Goal: Task Accomplishment & Management: Manage account settings

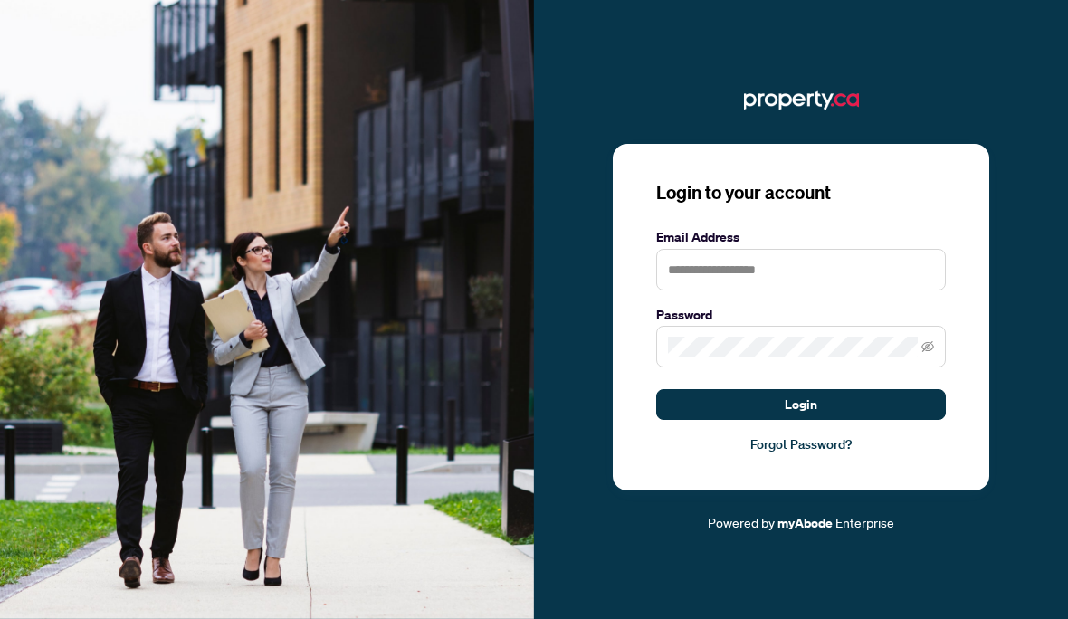
click at [774, 291] on input "text" at bounding box center [801, 270] width 290 height 42
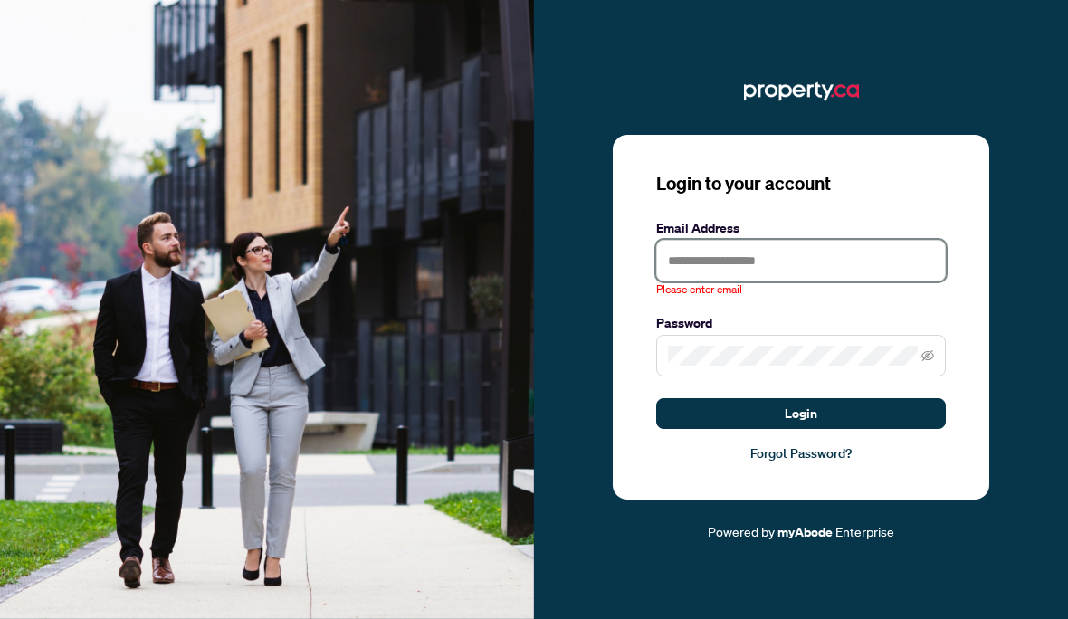
click at [753, 282] on input "text" at bounding box center [801, 261] width 290 height 42
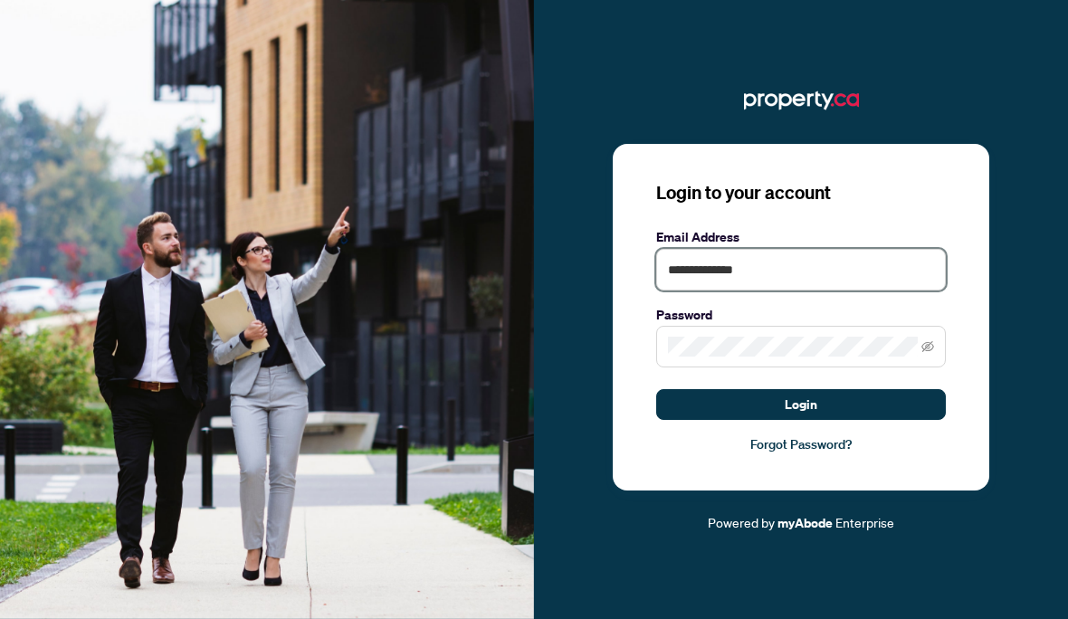
type input "**********"
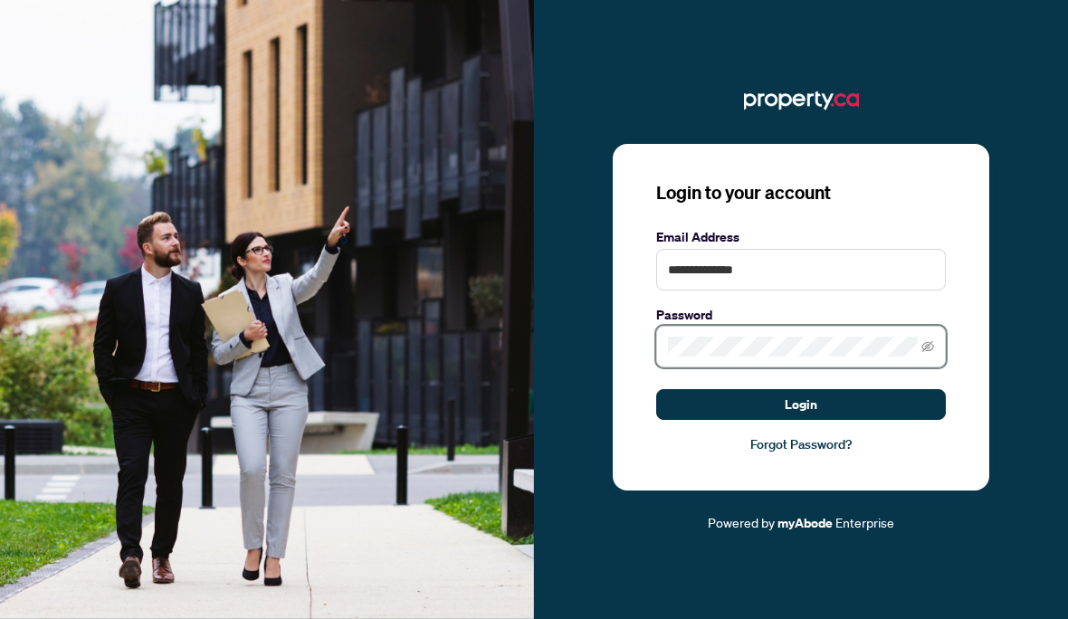
click at [801, 420] on button "Login" at bounding box center [801, 404] width 290 height 31
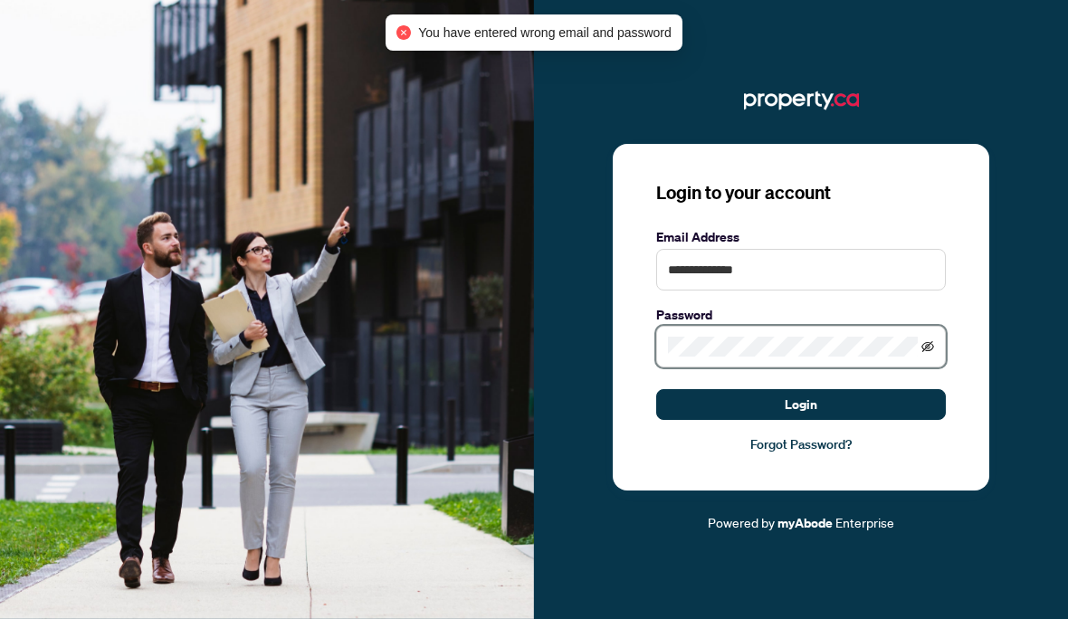
click at [929, 353] on icon "eye-invisible" at bounding box center [928, 346] width 13 height 13
click at [821, 454] on link "Forgot Password?" at bounding box center [801, 445] width 290 height 20
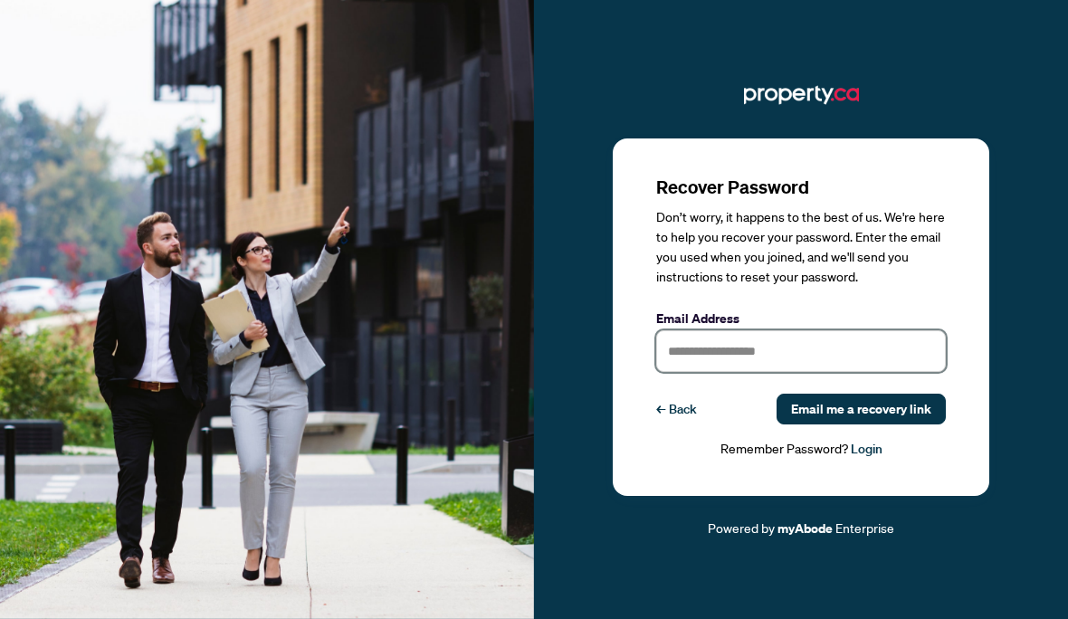
click at [790, 372] on input "text" at bounding box center [801, 351] width 290 height 42
type input "**********"
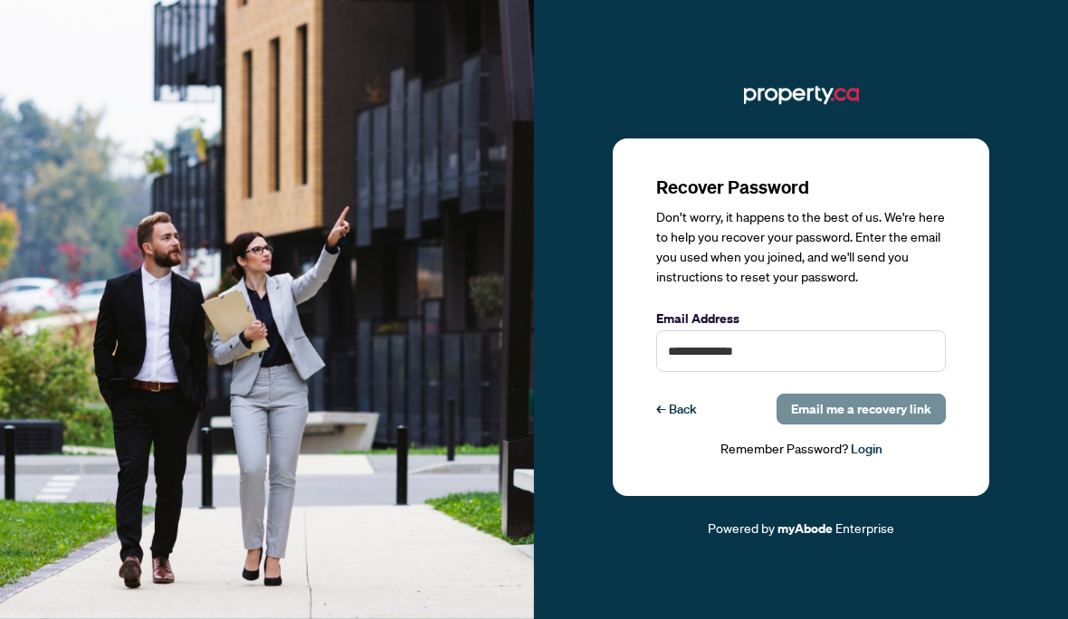
click at [869, 424] on span "Email me a recovery link" at bounding box center [861, 409] width 140 height 29
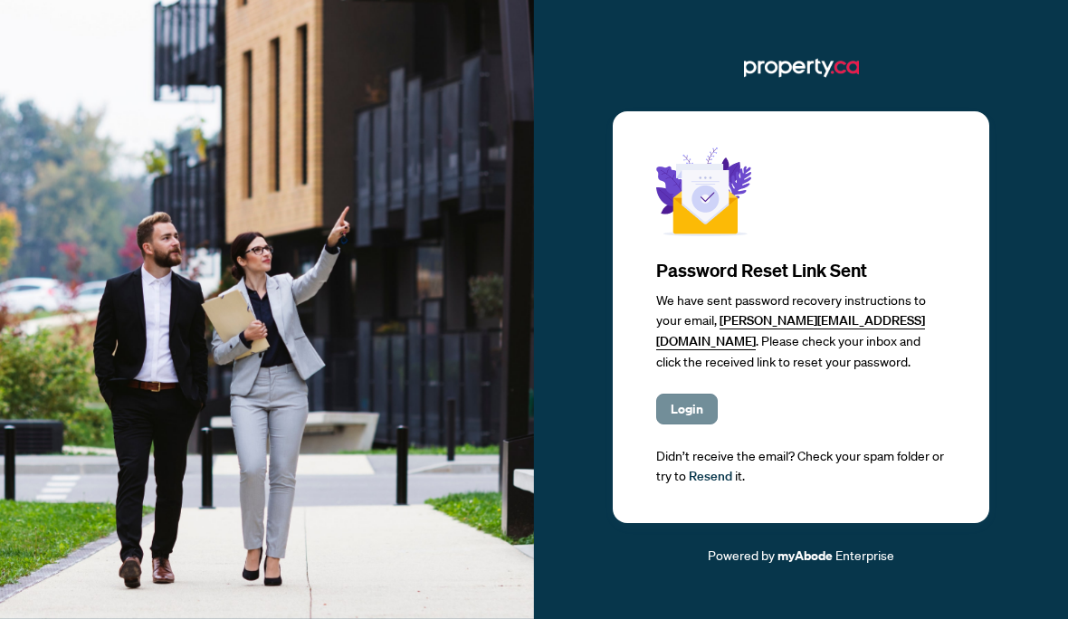
click at [693, 424] on span "Login" at bounding box center [687, 409] width 33 height 29
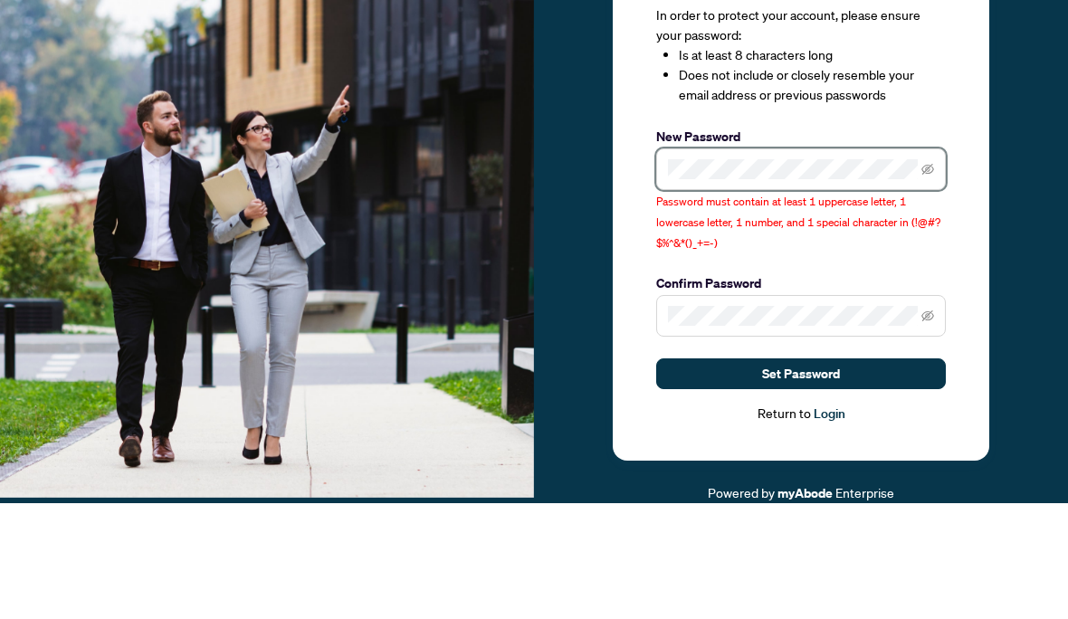
scroll to position [79, 0]
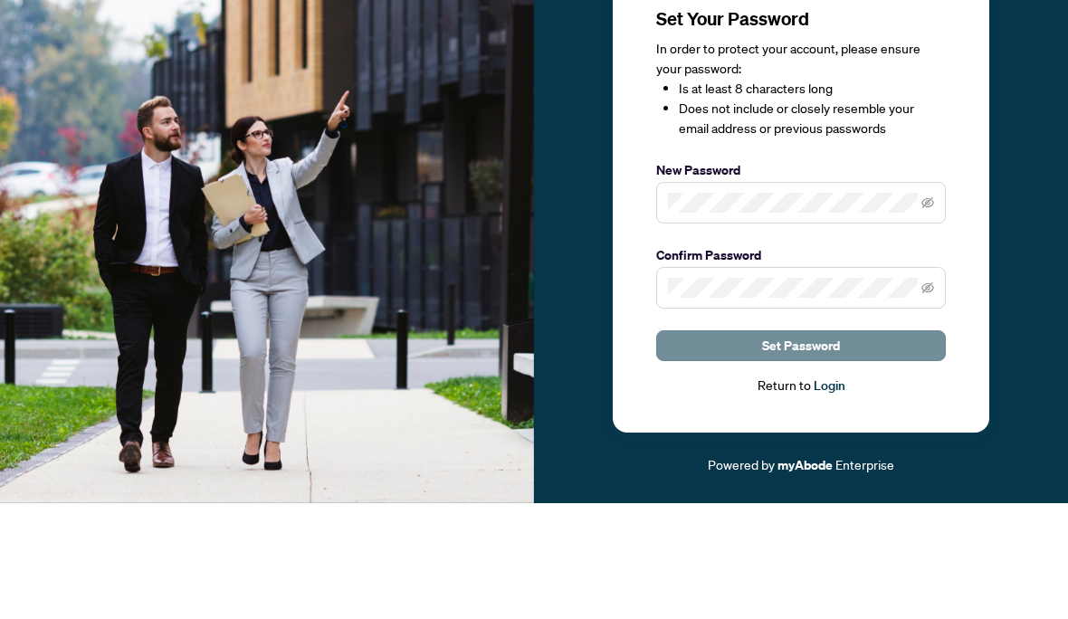
click at [834, 447] on span "Set Password" at bounding box center [801, 461] width 78 height 29
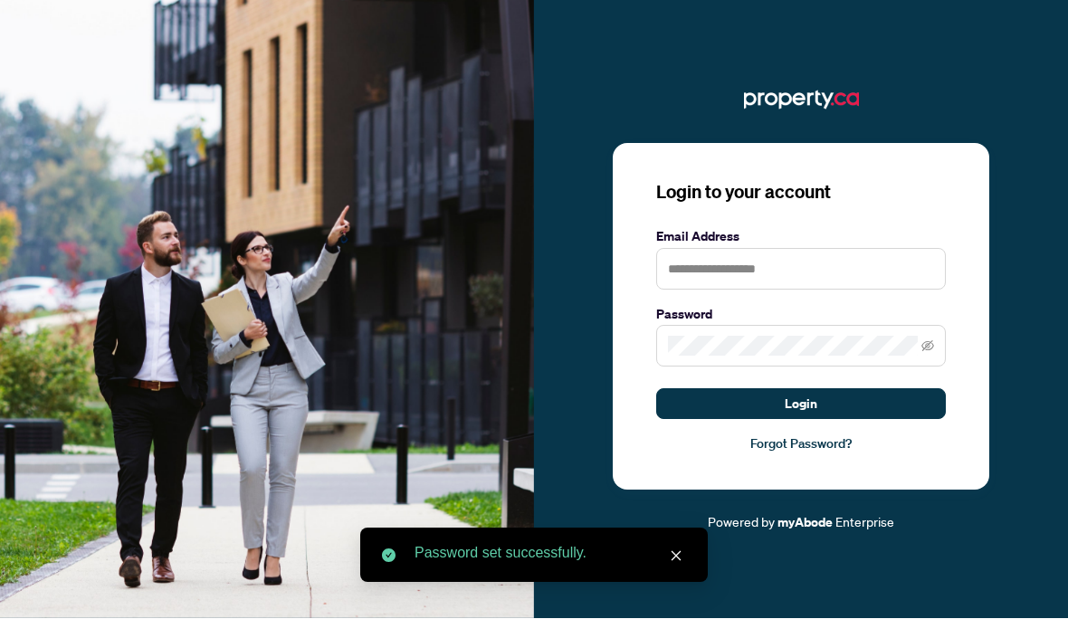
click at [799, 249] on input "text" at bounding box center [801, 270] width 290 height 42
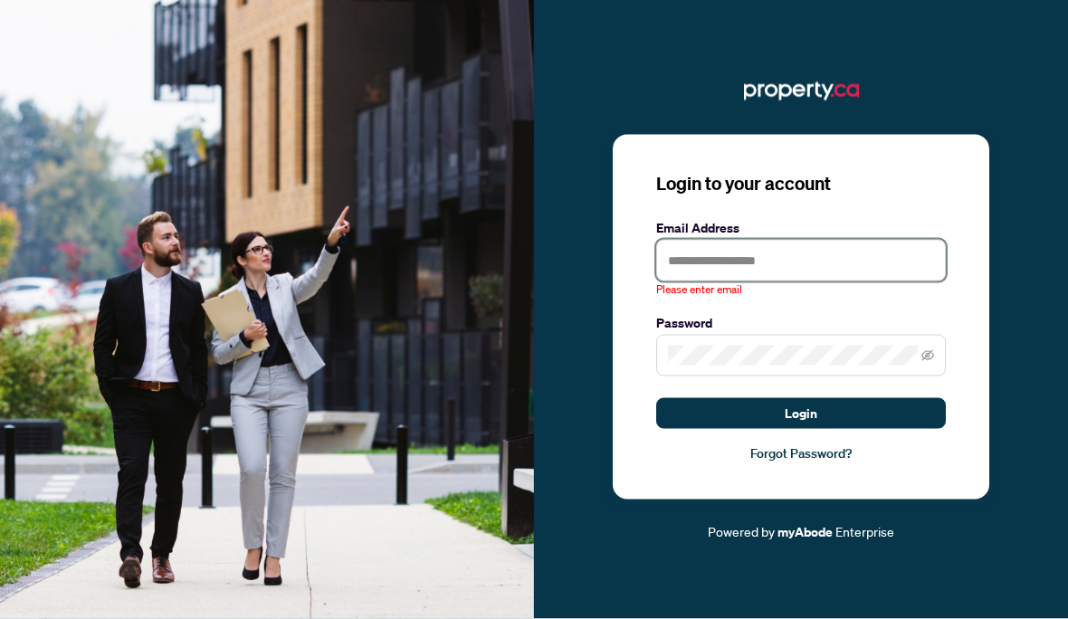
type input "*"
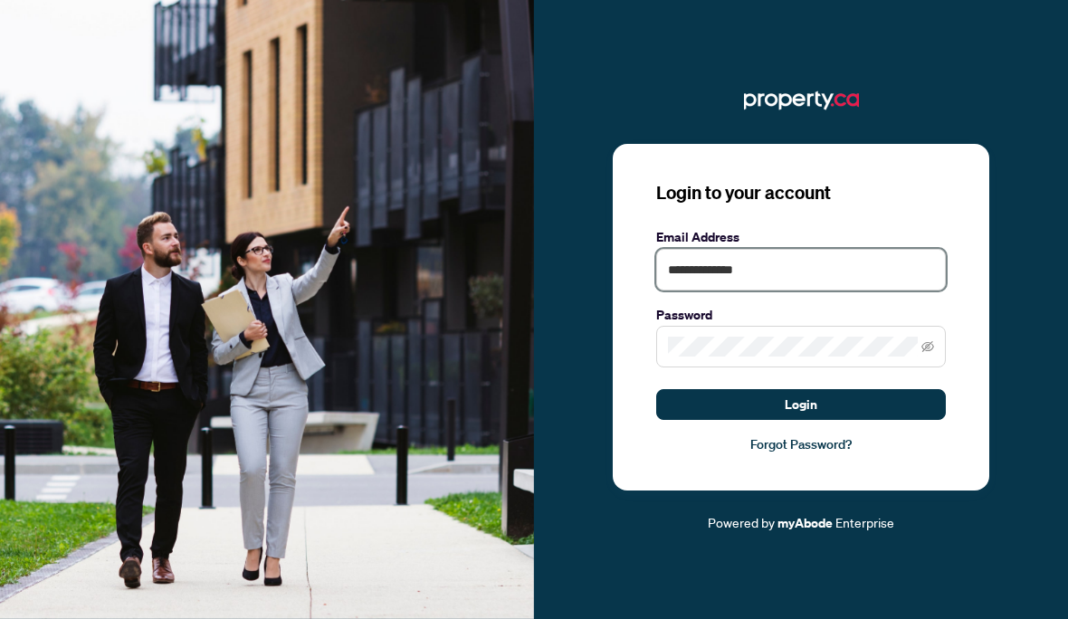
type input "**********"
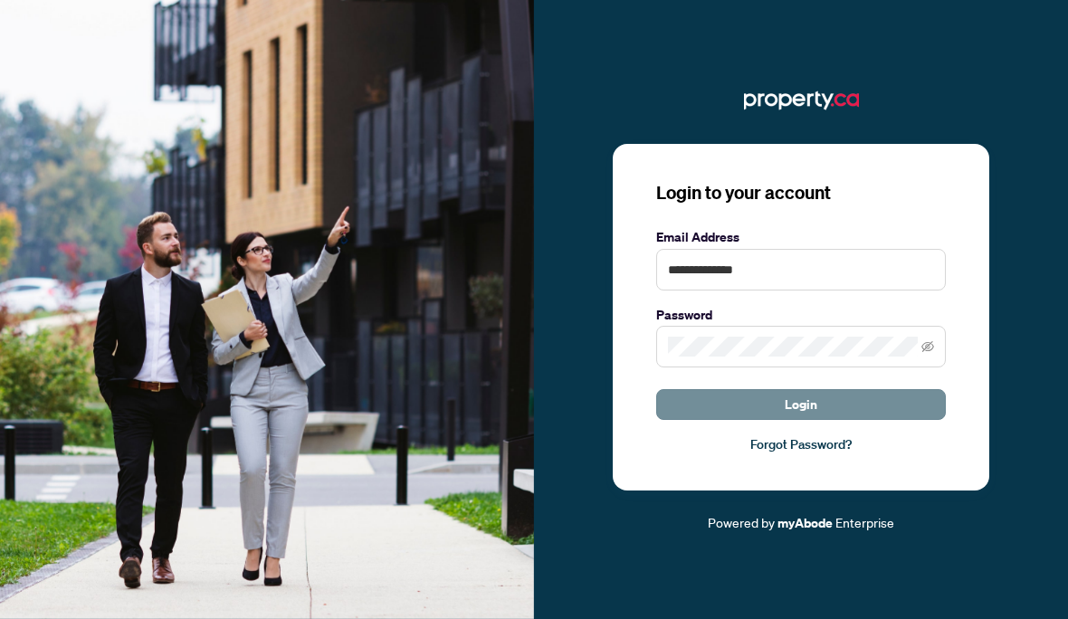
click at [811, 390] on span "Login" at bounding box center [801, 404] width 33 height 29
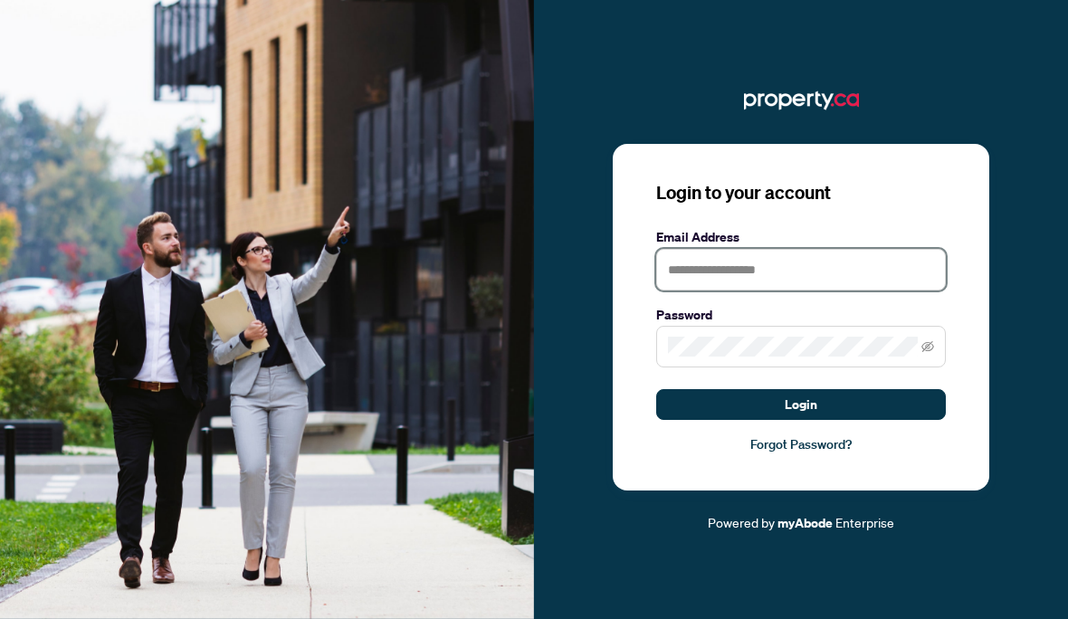
click at [758, 291] on input "text" at bounding box center [801, 270] width 290 height 42
type input "**********"
click at [747, 368] on span at bounding box center [801, 347] width 290 height 42
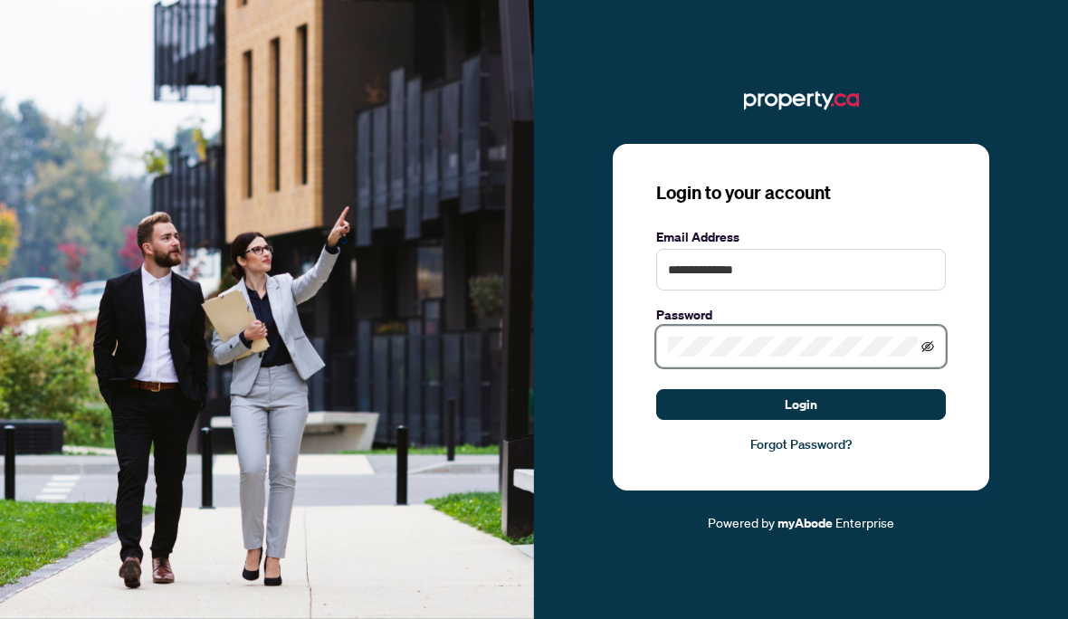
click at [933, 352] on icon "eye-invisible" at bounding box center [928, 346] width 13 height 11
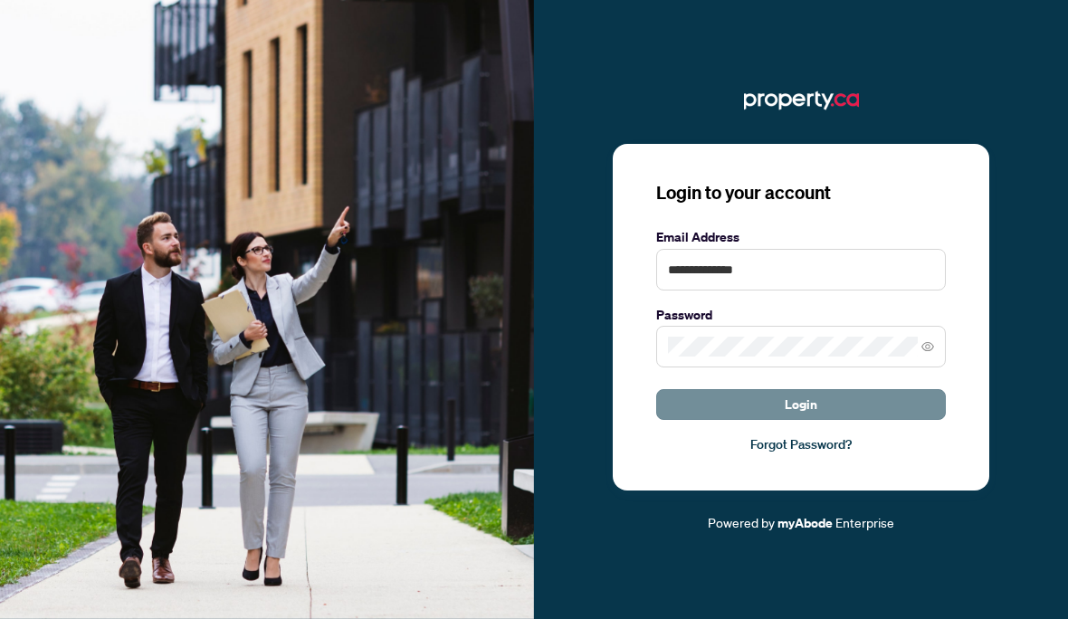
click at [881, 420] on button "Login" at bounding box center [801, 404] width 290 height 31
